Goal: Check status: Check status

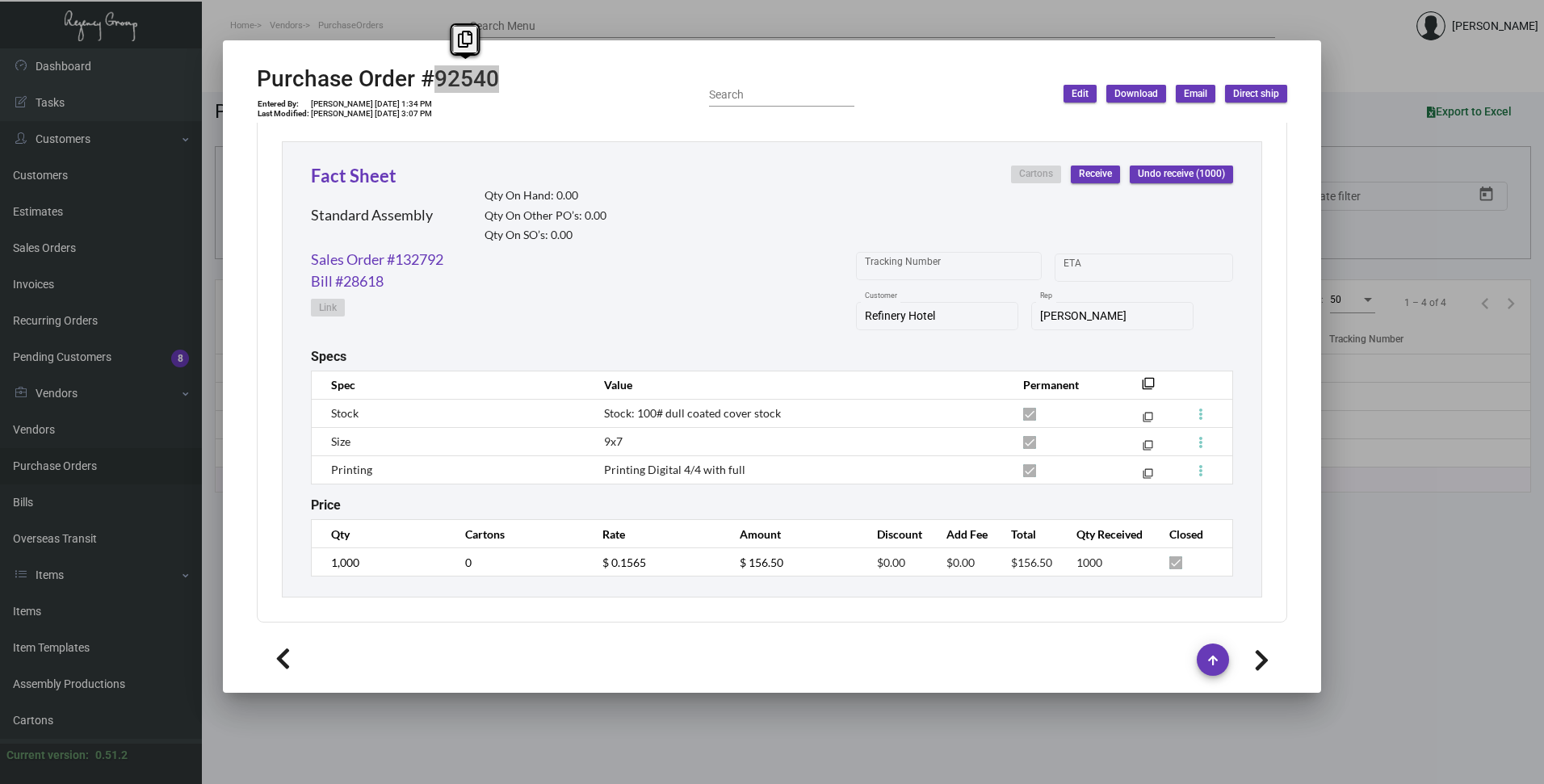
scroll to position [735, 0]
click at [610, 20] on div at bounding box center [772, 392] width 1544 height 784
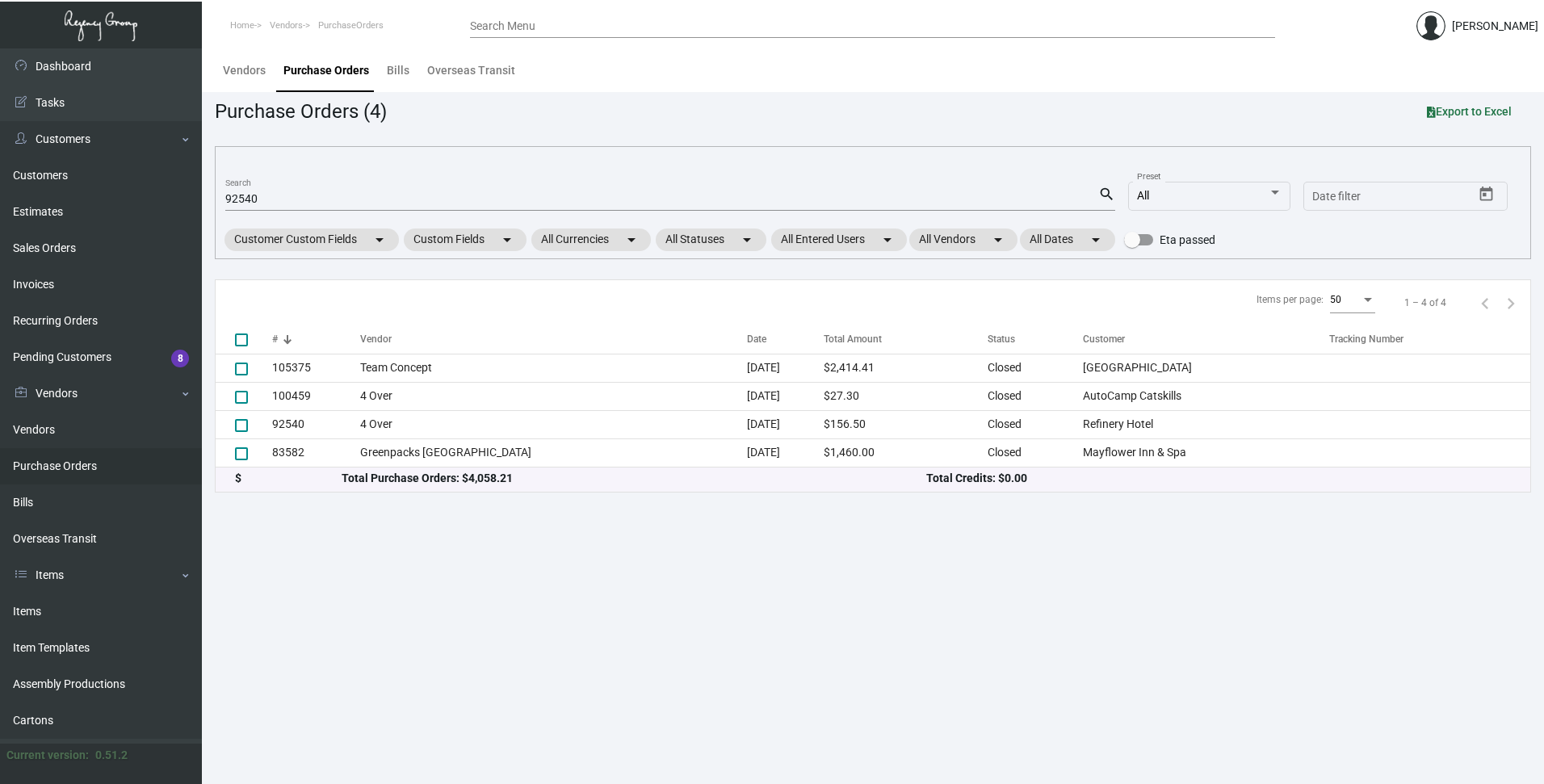
click at [268, 198] on input "92540" at bounding box center [662, 199] width 873 height 13
click at [268, 198] on input "92540" at bounding box center [662, 199] width 873 height 13
paste input "10131"
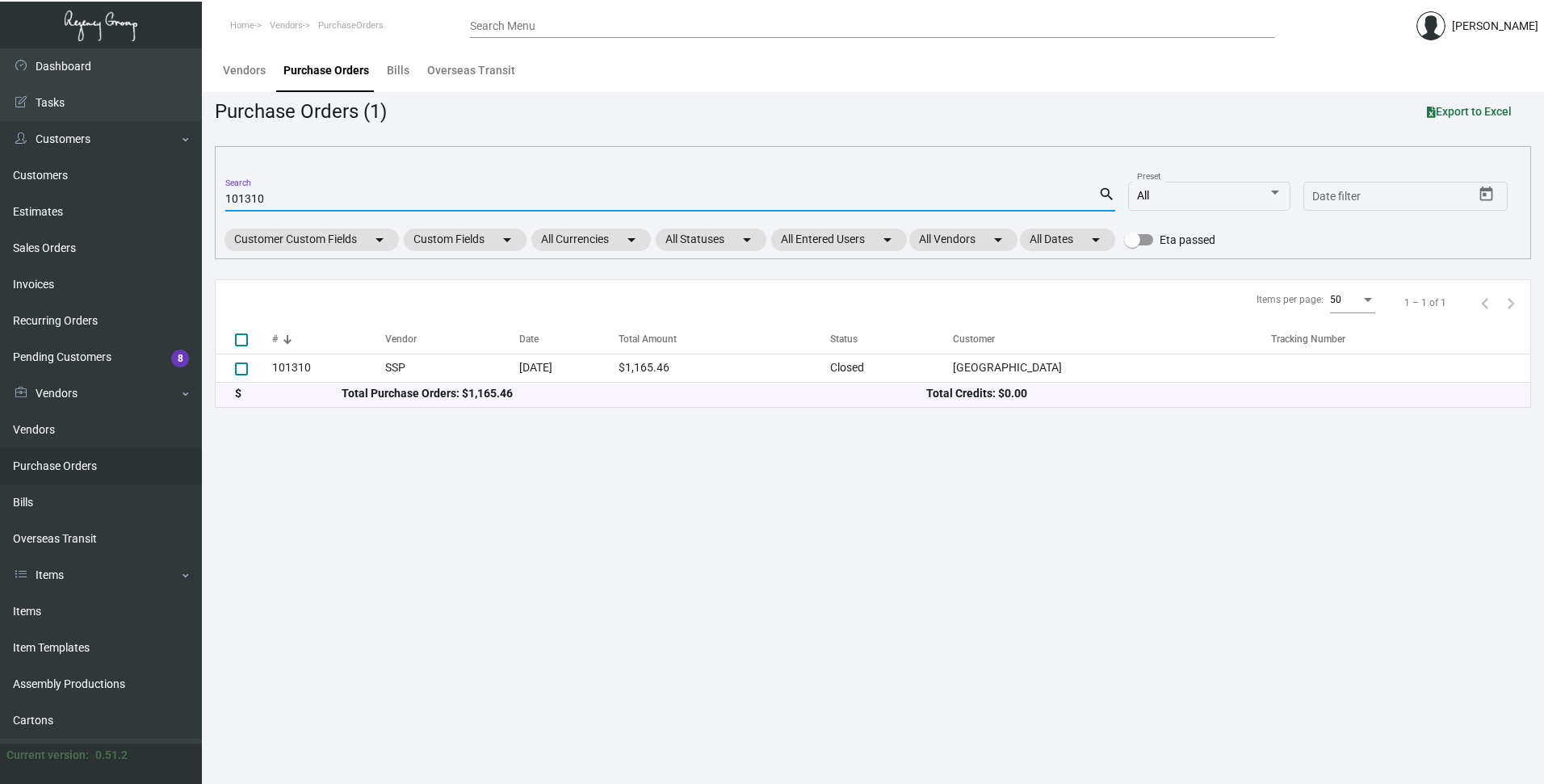
type input "101310"
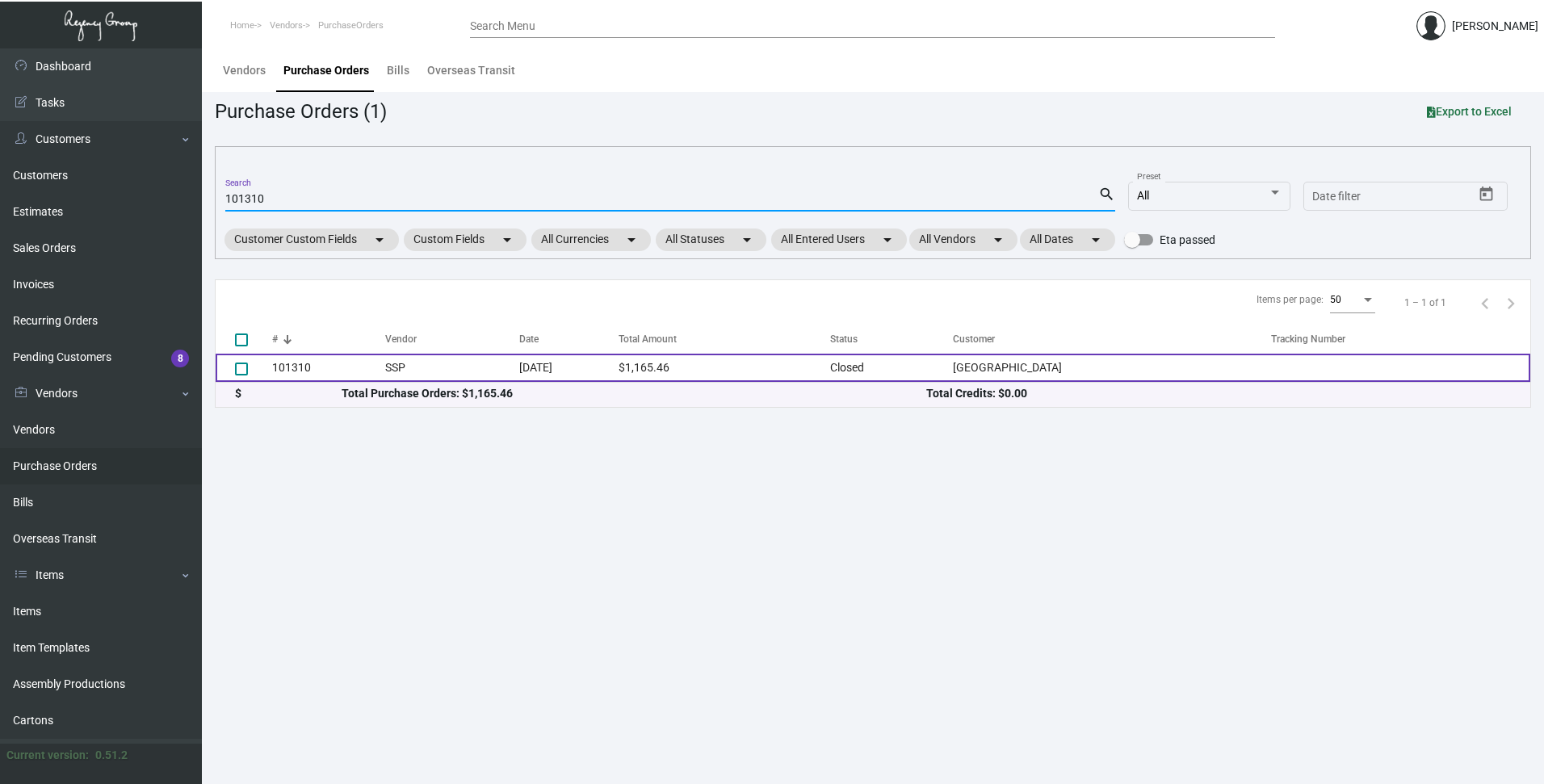
click at [293, 369] on td "101310" at bounding box center [329, 368] width 113 height 28
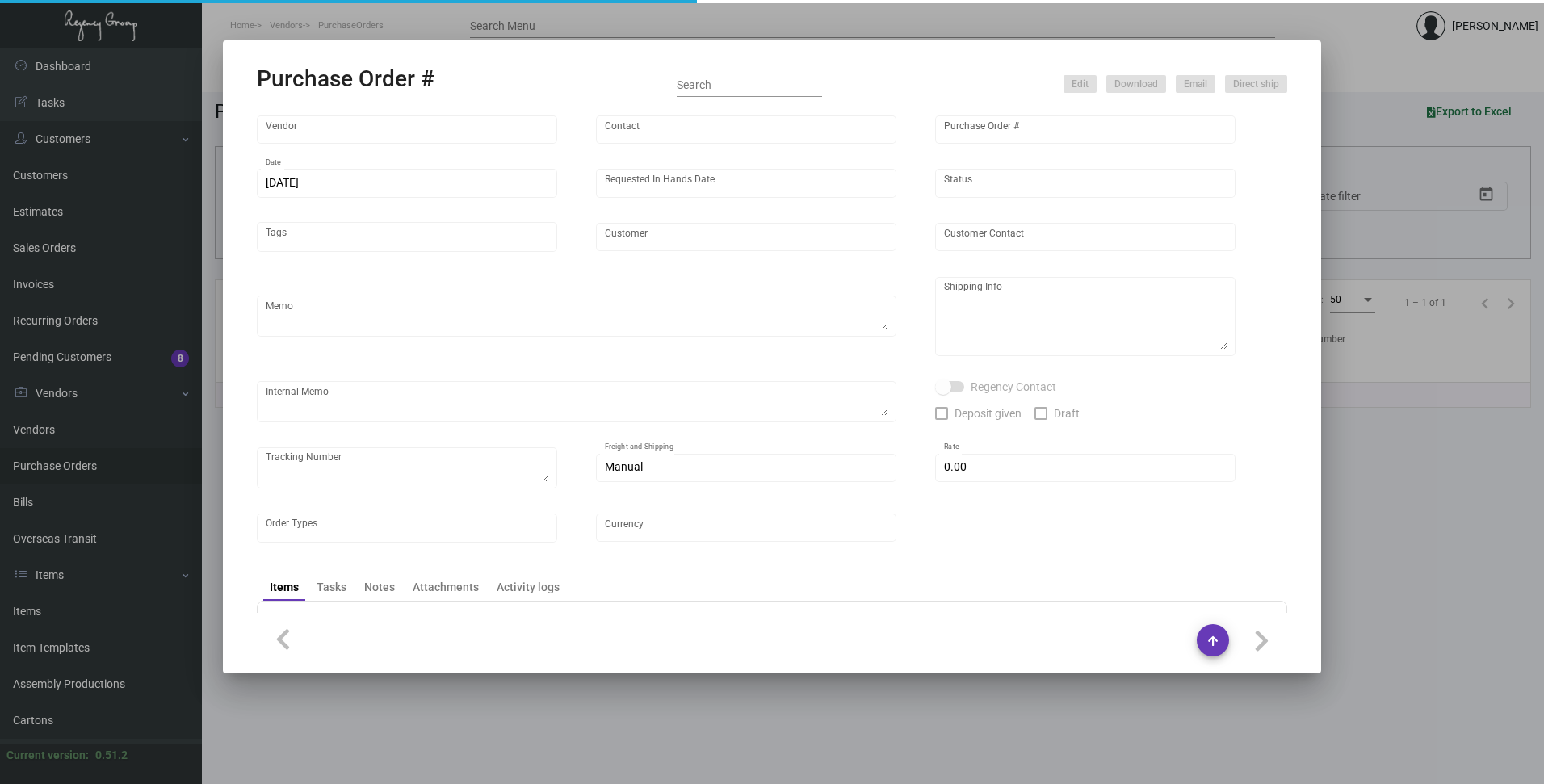
type input "SSP"
type input "[PERSON_NAME]"
type input "101310"
type input "[DATE]"
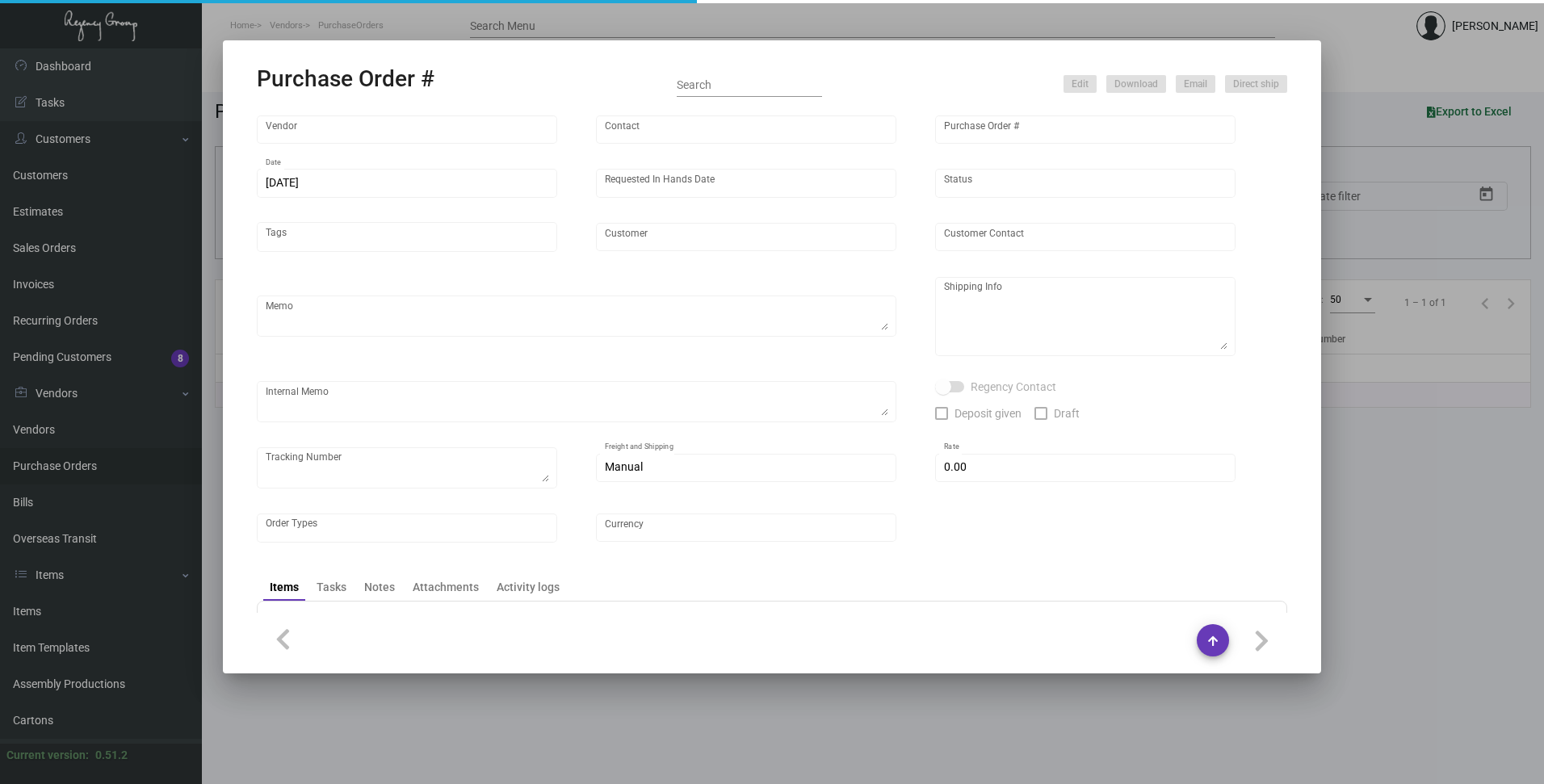
type input "[GEOGRAPHIC_DATA]"
type input "[PERSON_NAME]"
type textarea "Quote# 5269192 / Reorder - PO#90709"
type textarea "[GEOGRAPHIC_DATA] - [PERSON_NAME] [STREET_ADDRESS][PERSON_NAME]"
type textarea "*****Sales Tax in the amount of $100.52 is being added to Shipping.*****"
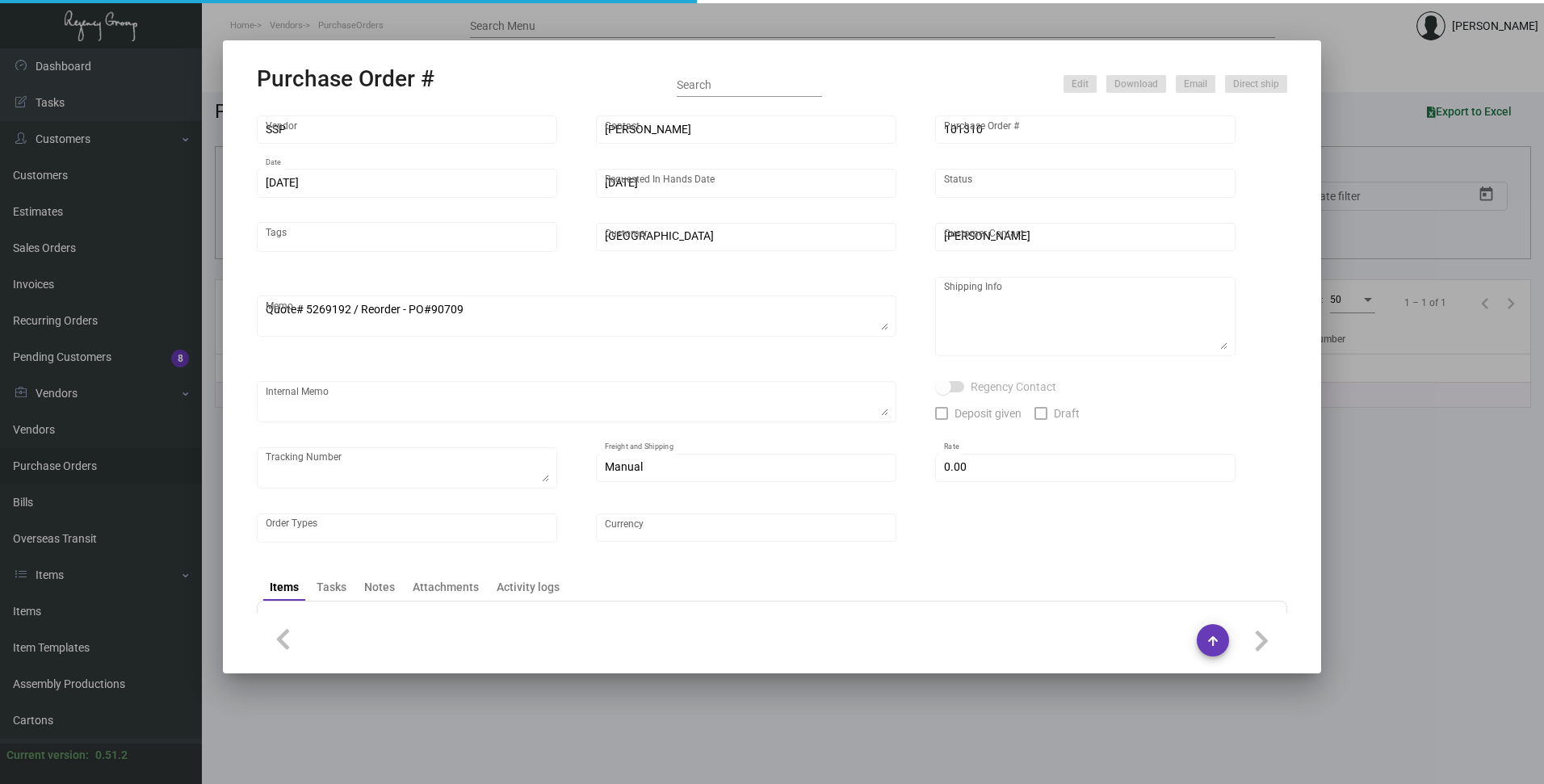
type input "$ 0.00"
type input "United States Dollar $"
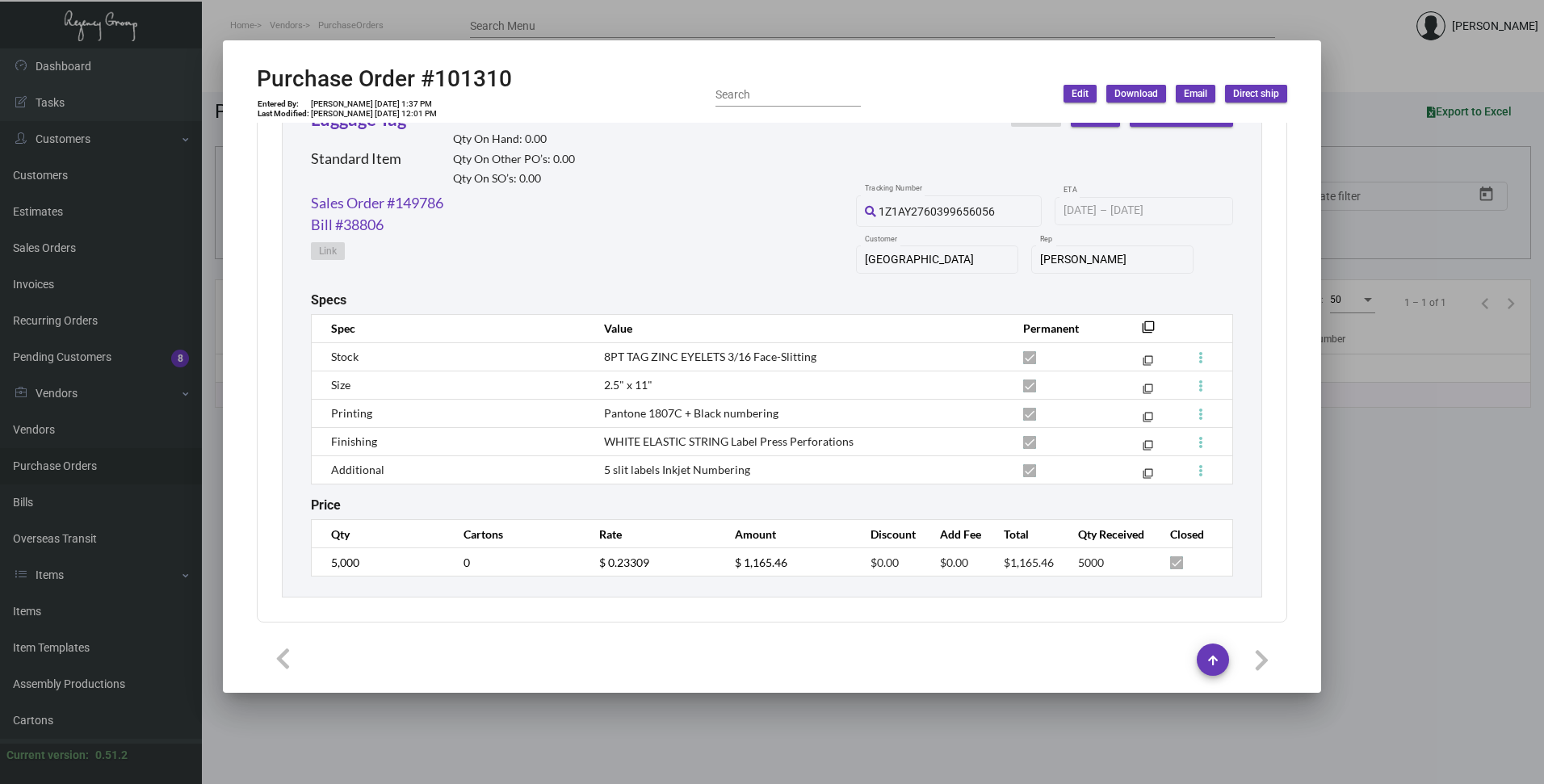
scroll to position [792, 0]
